Goal: Information Seeking & Learning: Learn about a topic

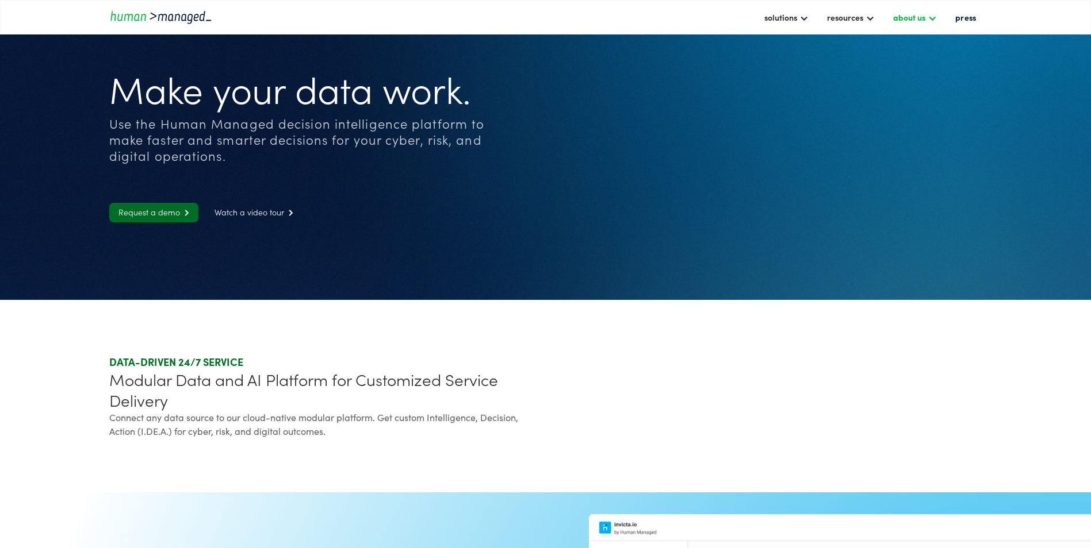
click at [925, 17] on div "about us" at bounding box center [909, 17] width 32 height 14
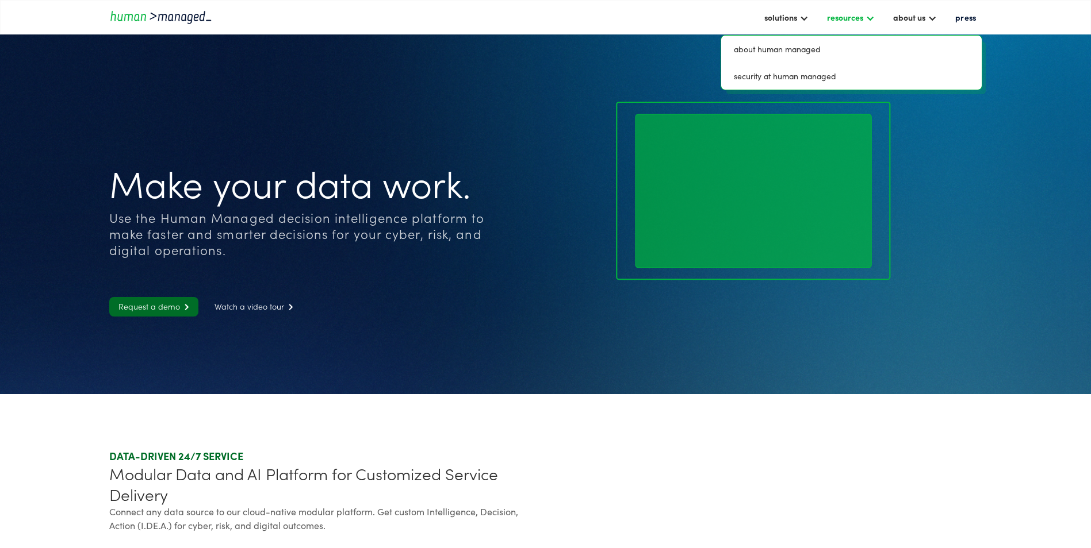
click at [870, 19] on div at bounding box center [869, 17] width 9 height 9
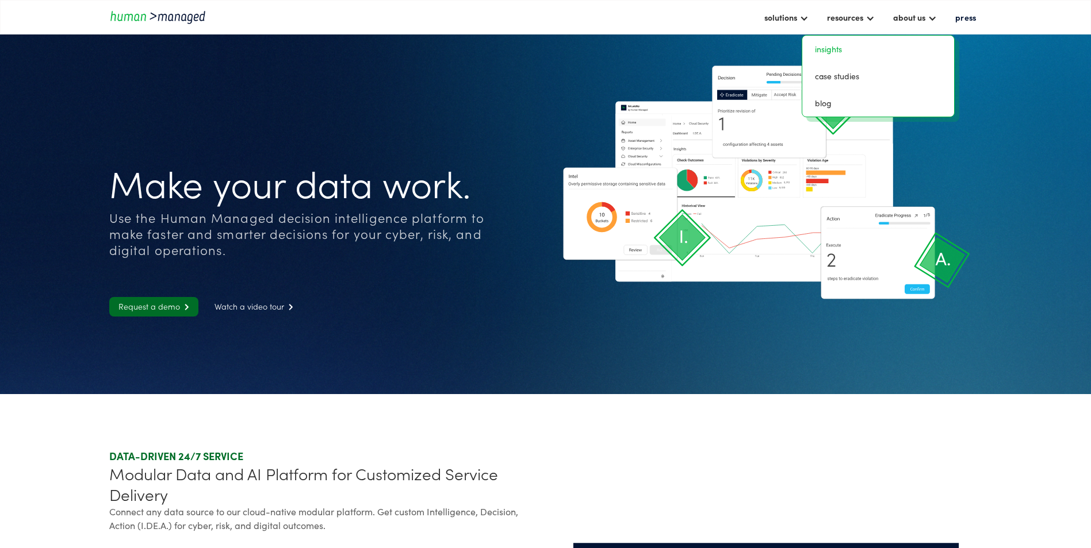
click at [836, 50] on link "insights" at bounding box center [878, 49] width 143 height 18
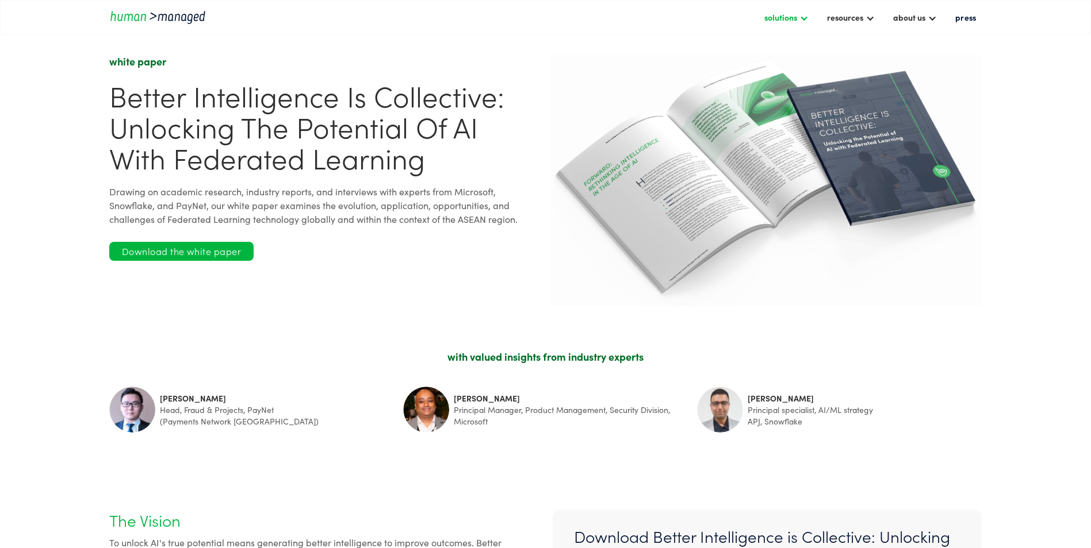
click at [808, 20] on div at bounding box center [803, 17] width 9 height 9
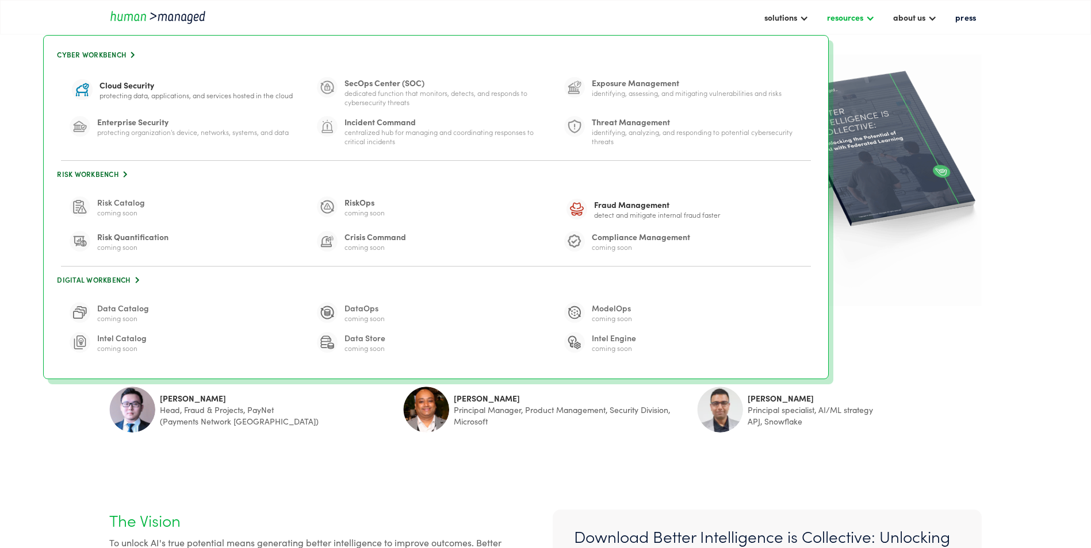
click at [858, 13] on div "resources" at bounding box center [845, 17] width 36 height 14
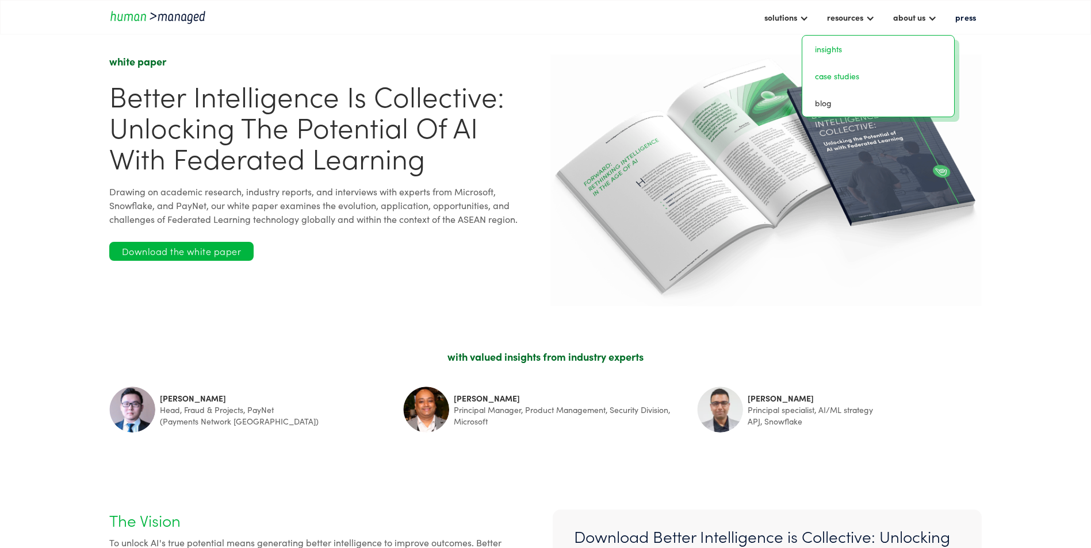
click at [848, 72] on link "case studies" at bounding box center [878, 76] width 143 height 18
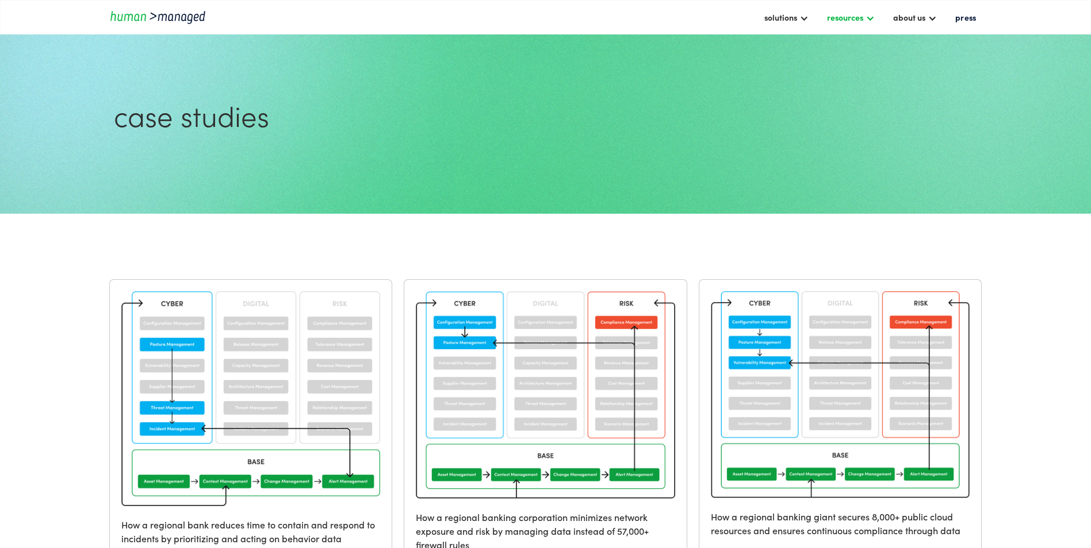
click at [849, 22] on div "resources" at bounding box center [845, 17] width 36 height 14
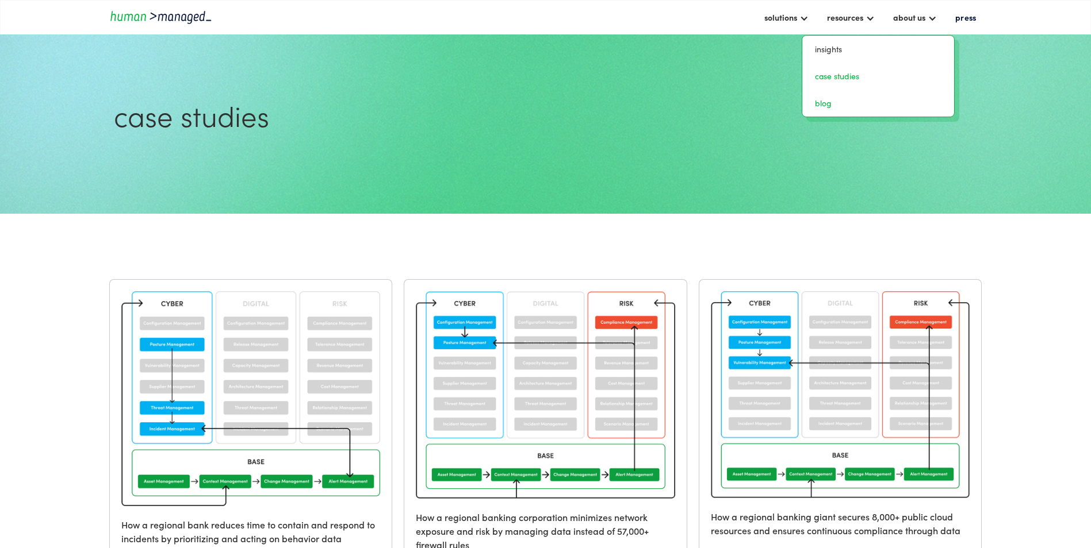
click at [824, 98] on link "blog" at bounding box center [878, 103] width 143 height 18
